Goal: Download file/media

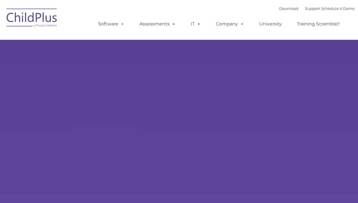
type input ""
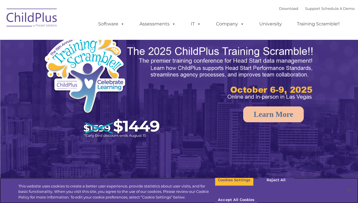
select select "MEDIUM"
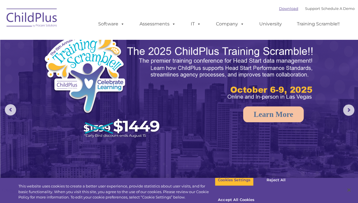
click at [283, 8] on link "Download" at bounding box center [288, 8] width 19 height 5
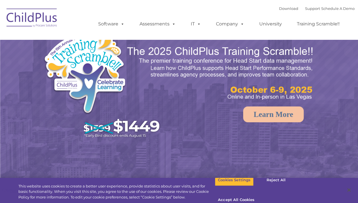
select select "MEDIUM"
